Goal: Learn about a topic: Understand process/instructions

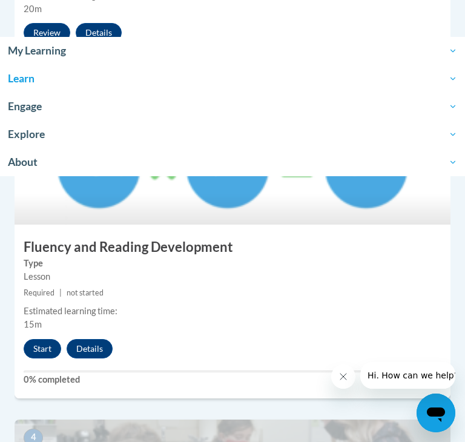
scroll to position [918, 0]
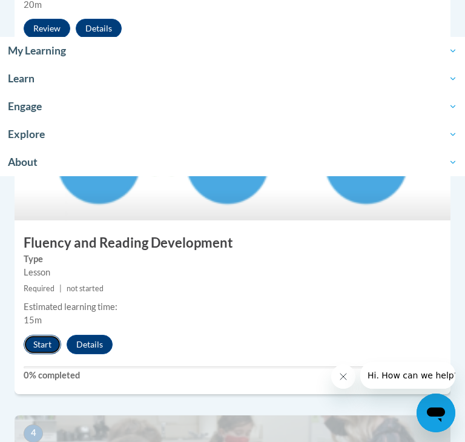
click at [45, 341] on button "Start" at bounding box center [43, 344] width 38 height 19
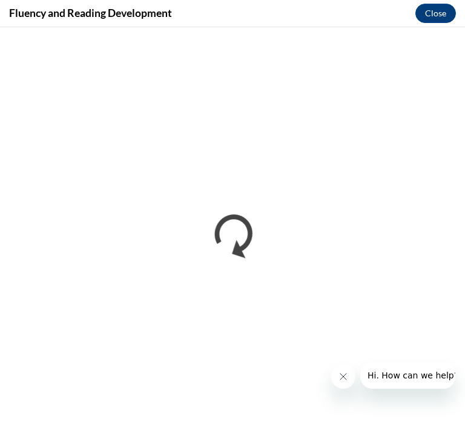
scroll to position [0, 0]
click at [341, 380] on icon "Close message from company" at bounding box center [343, 377] width 10 height 10
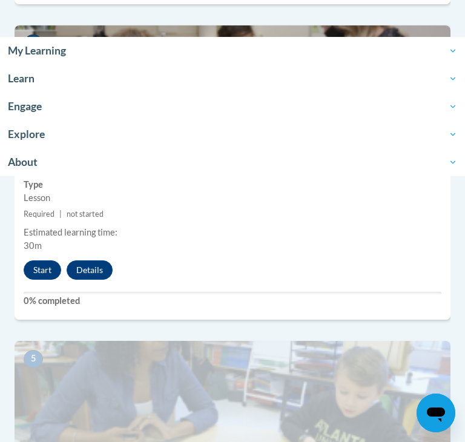
scroll to position [1314, 0]
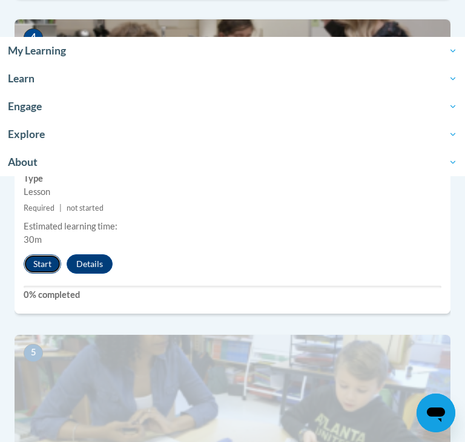
click at [31, 262] on button "Start" at bounding box center [43, 263] width 38 height 19
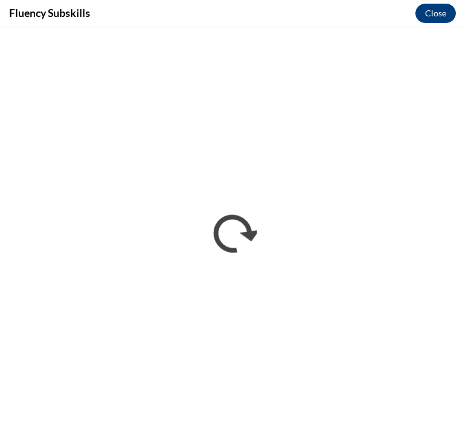
scroll to position [0, 0]
